Goal: Subscribe to service/newsletter

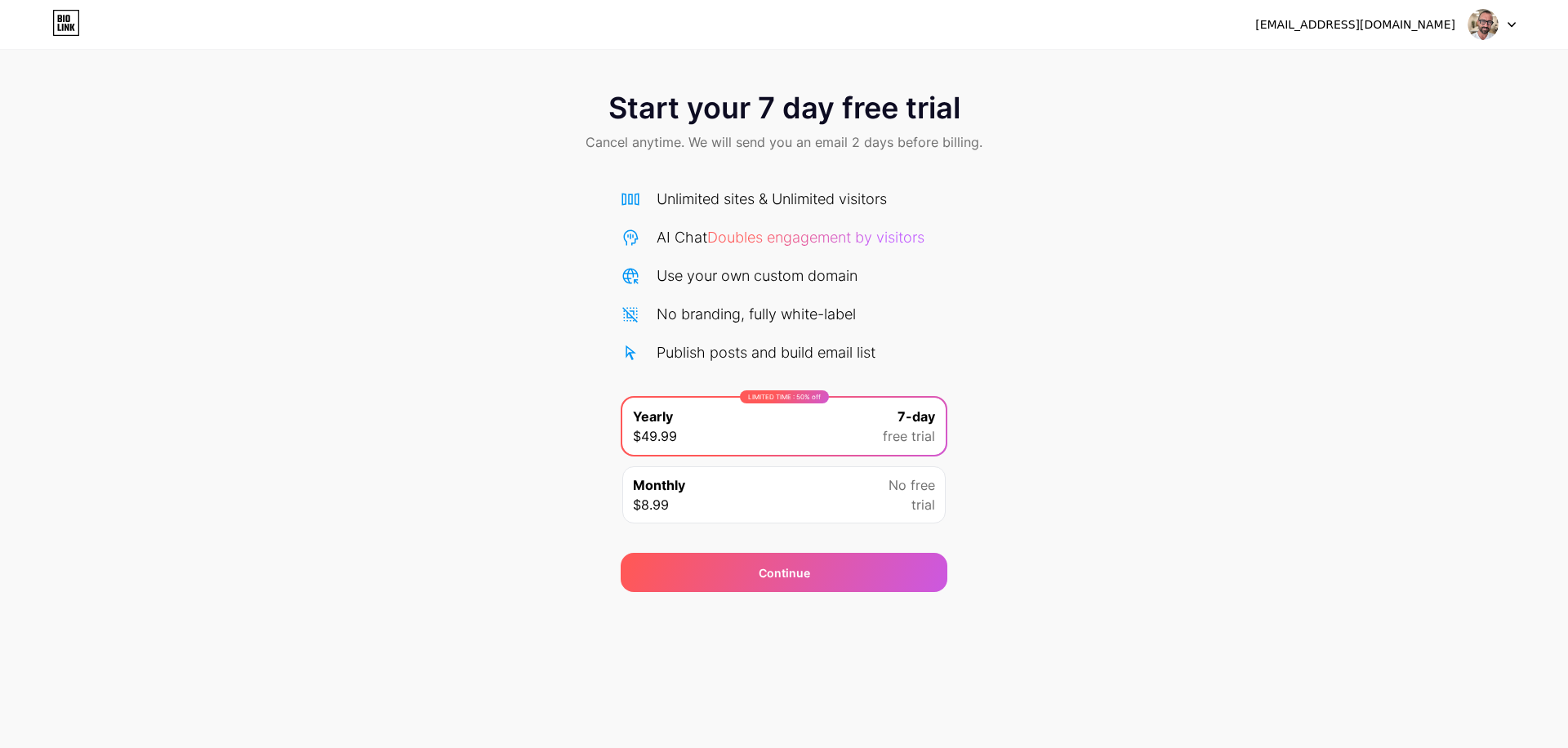
click at [1511, 13] on div at bounding box center [1492, 24] width 48 height 29
click at [1378, 227] on div "Start your 7 day free trial Cancel anytime. We will send you an email 2 days be…" at bounding box center [784, 334] width 1568 height 517
